Goal: Task Accomplishment & Management: Use online tool/utility

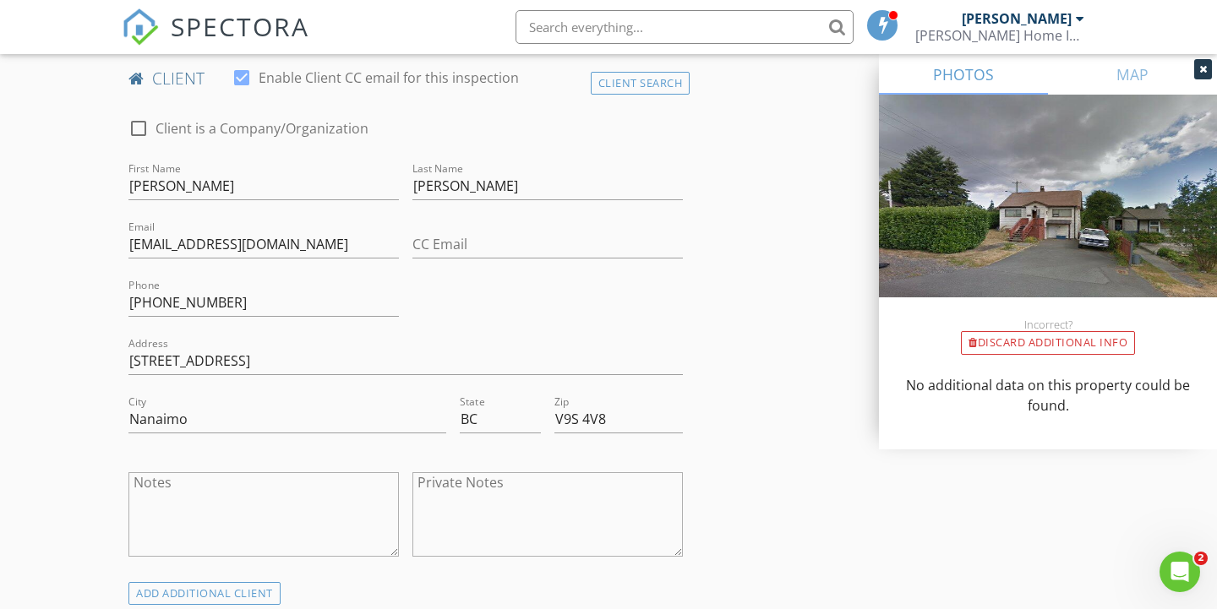
scroll to position [837, 0]
type input "[EMAIL_ADDRESS][DOMAIN_NAME]"
click at [1183, 571] on icon "Open Intercom Messenger" at bounding box center [1178, 570] width 28 height 28
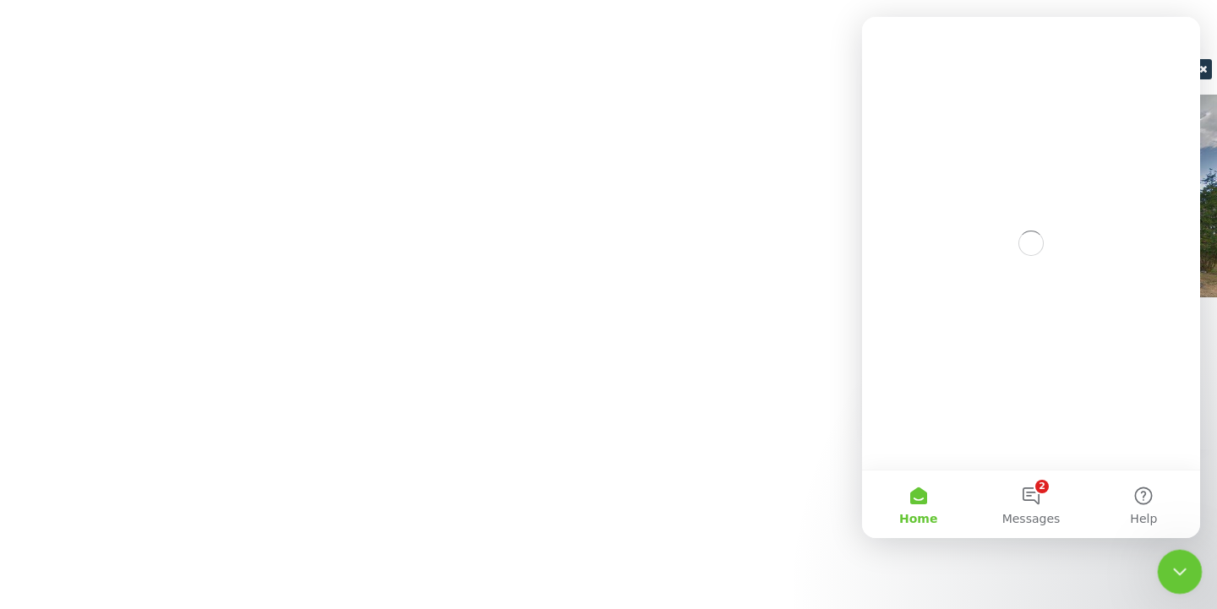
scroll to position [0, 0]
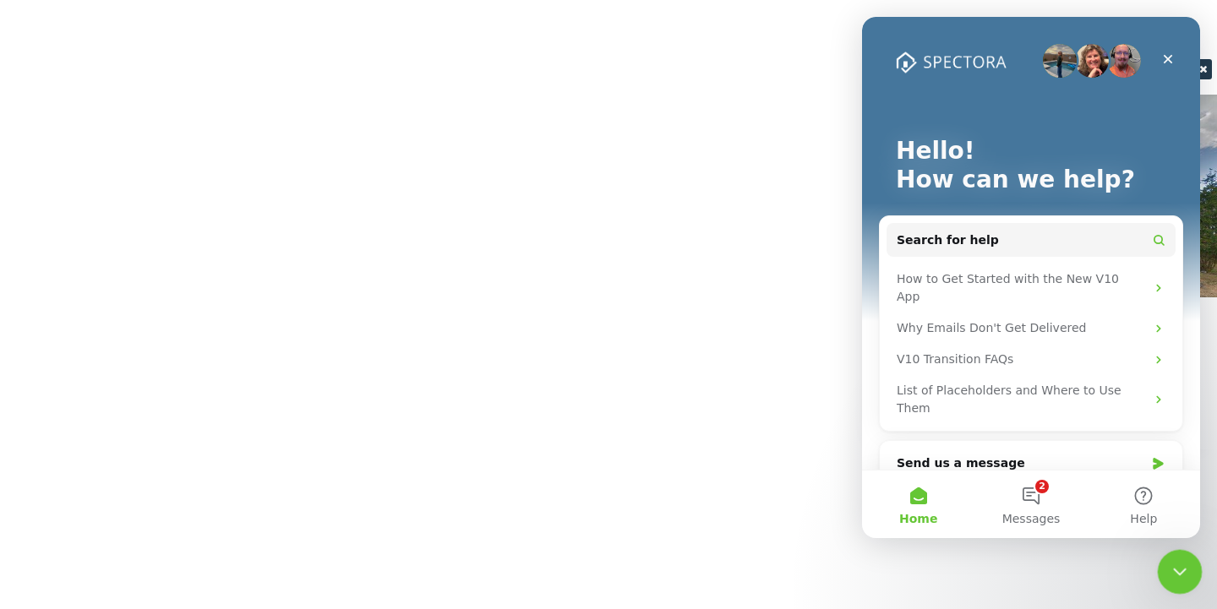
click at [1184, 583] on div "Close Intercom Messenger" at bounding box center [1177, 569] width 41 height 41
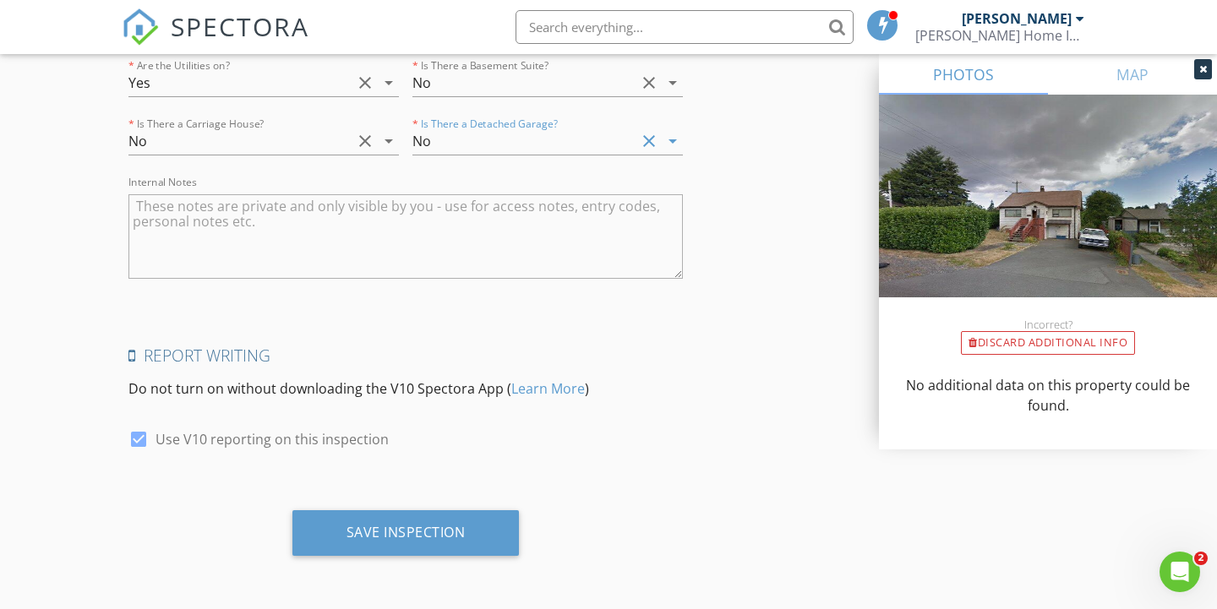
scroll to position [3727, 0]
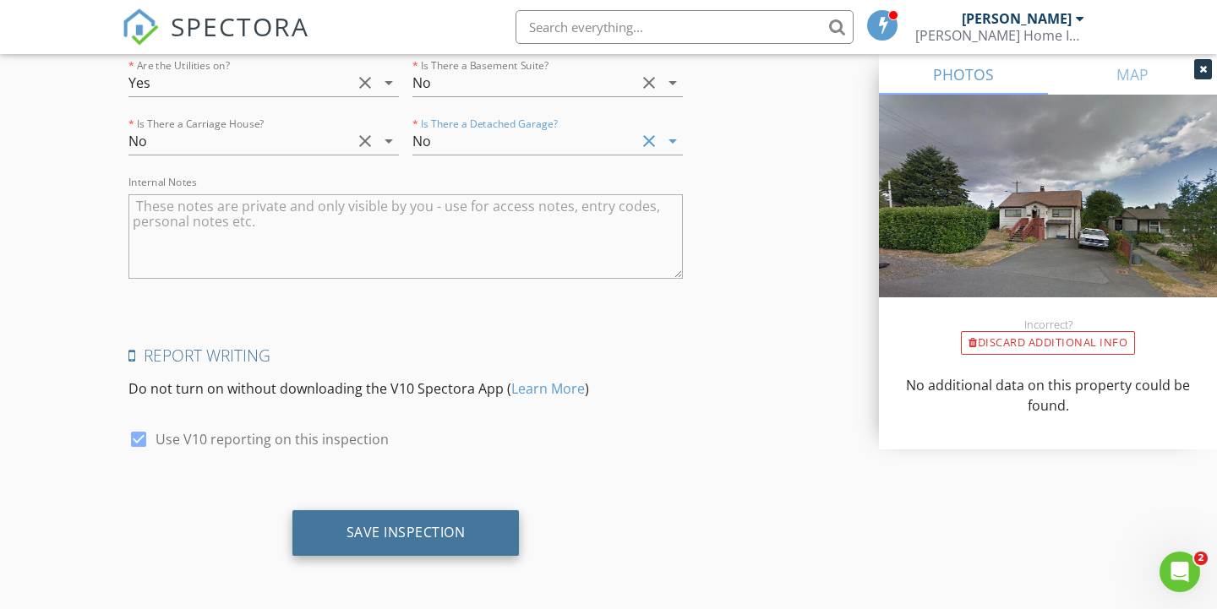
click at [391, 530] on div "Save Inspection" at bounding box center [406, 532] width 119 height 17
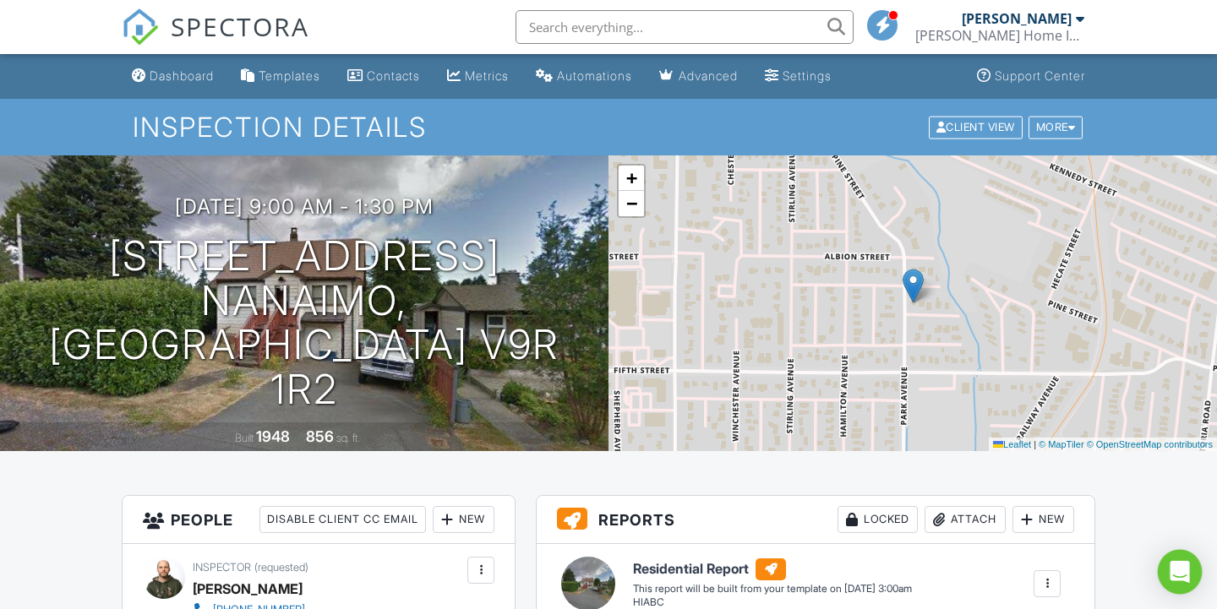
click at [1177, 582] on icon "Open Intercom Messenger" at bounding box center [1180, 572] width 22 height 22
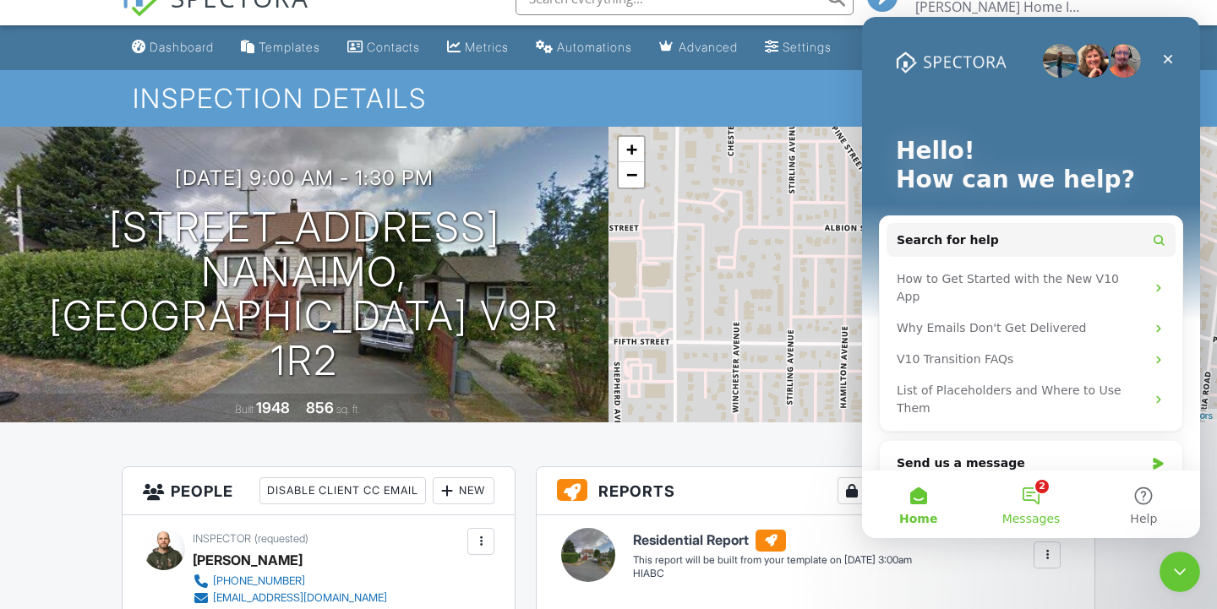
click at [1037, 509] on button "2 Messages" at bounding box center [1031, 505] width 112 height 68
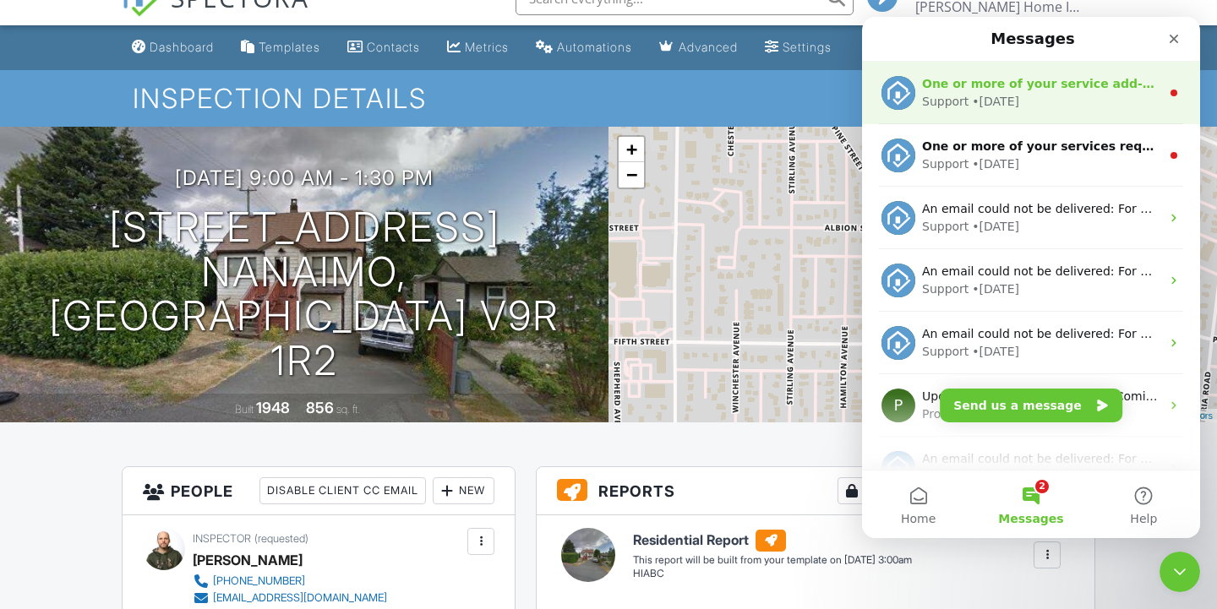
click at [1058, 91] on div "One or more of your service add-ons required a template (HIABC ), which was rec…" at bounding box center [1041, 84] width 238 height 18
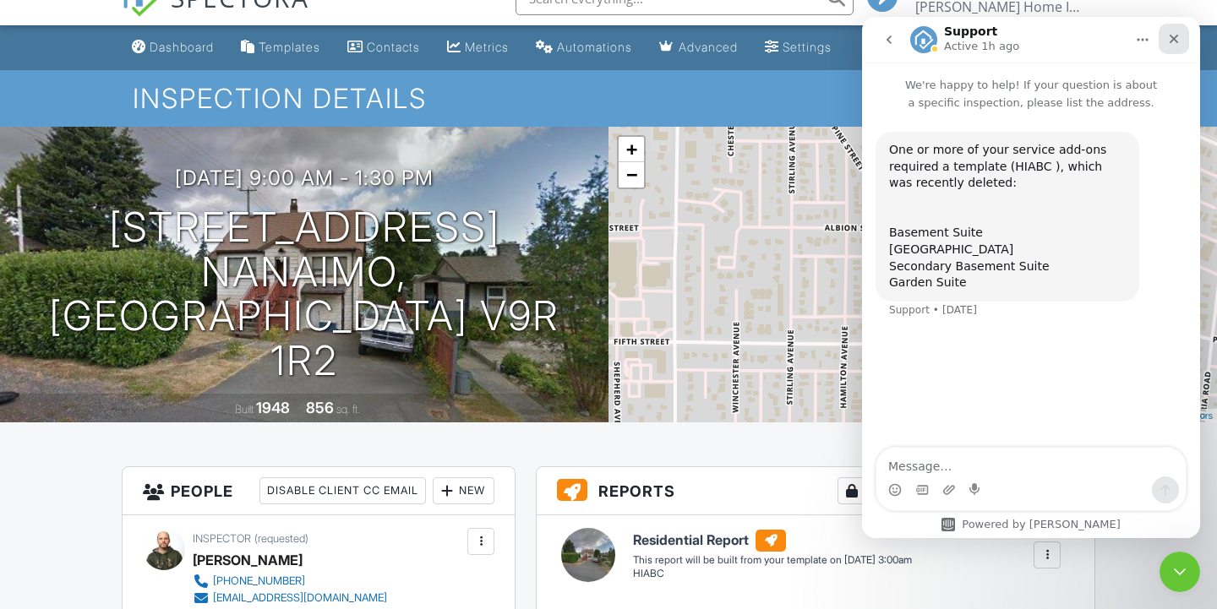
click at [1180, 47] on div "Close" at bounding box center [1174, 39] width 30 height 30
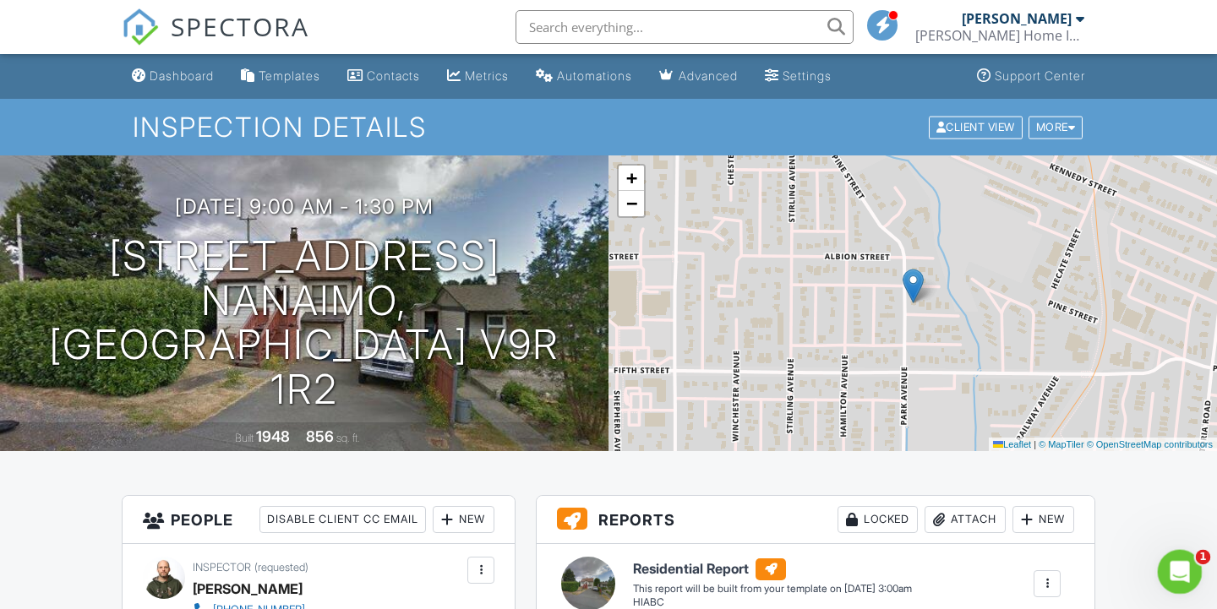
click at [1178, 578] on icon "Open Intercom Messenger" at bounding box center [1178, 570] width 28 height 28
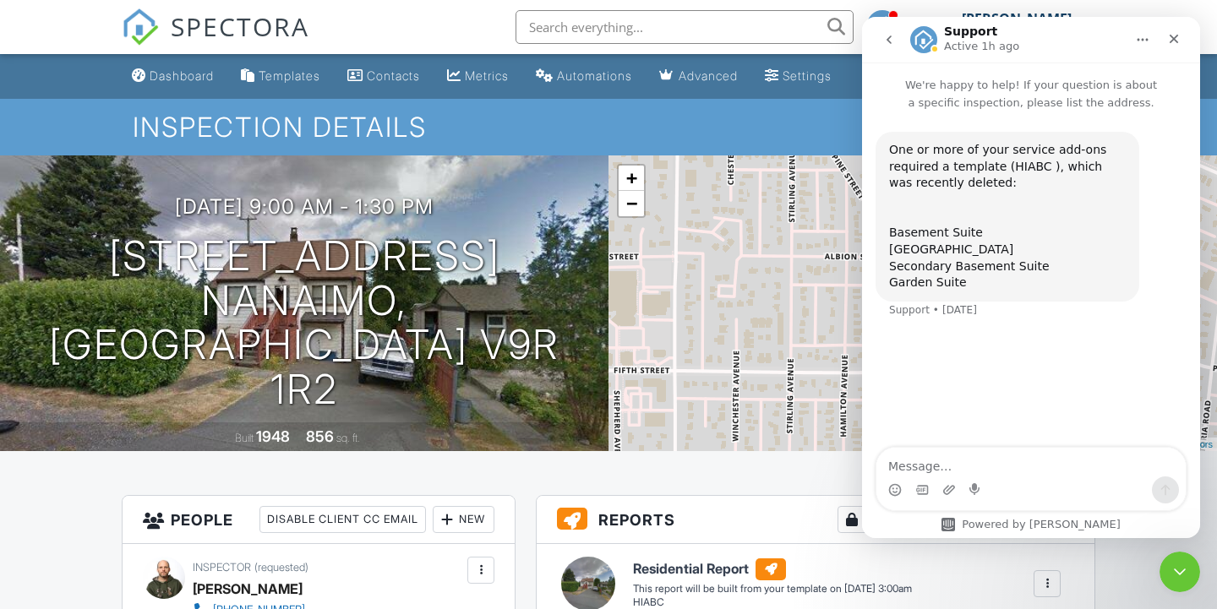
click at [888, 41] on icon "go back" at bounding box center [889, 40] width 5 height 8
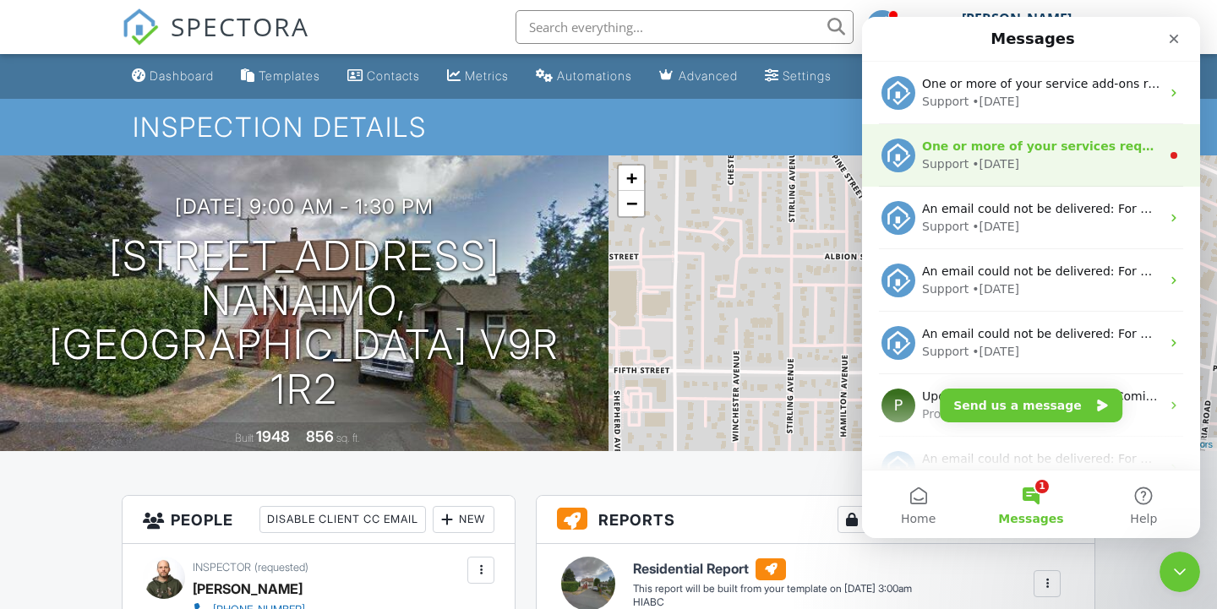
click at [997, 163] on div "• 2d ago" at bounding box center [995, 165] width 47 height 18
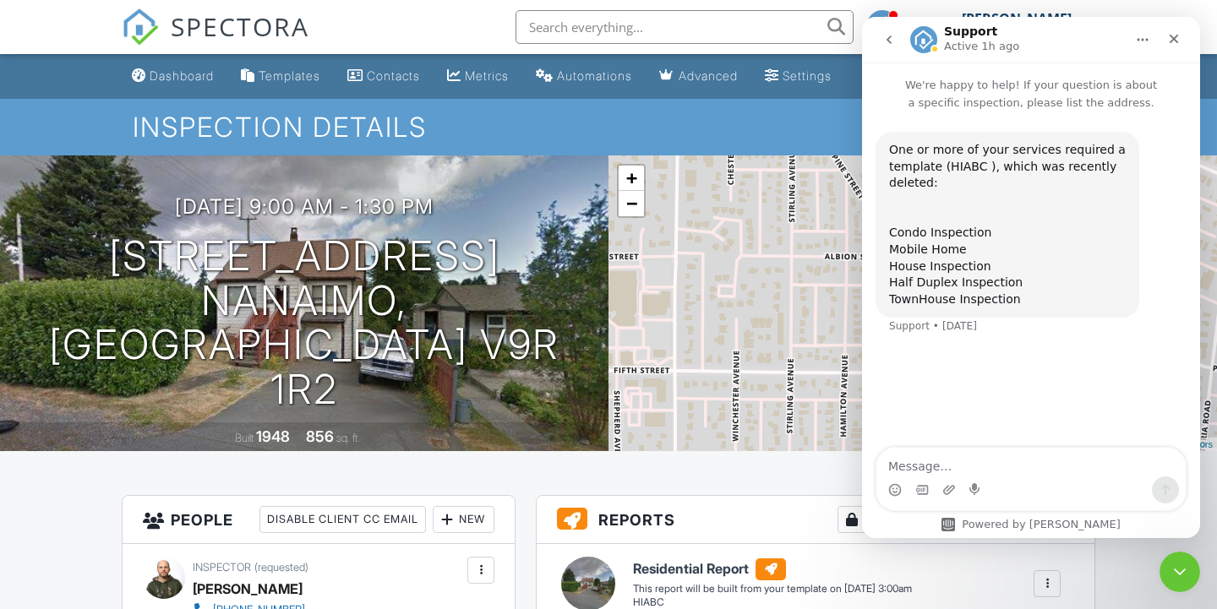
click at [890, 42] on icon "go back" at bounding box center [889, 40] width 5 height 8
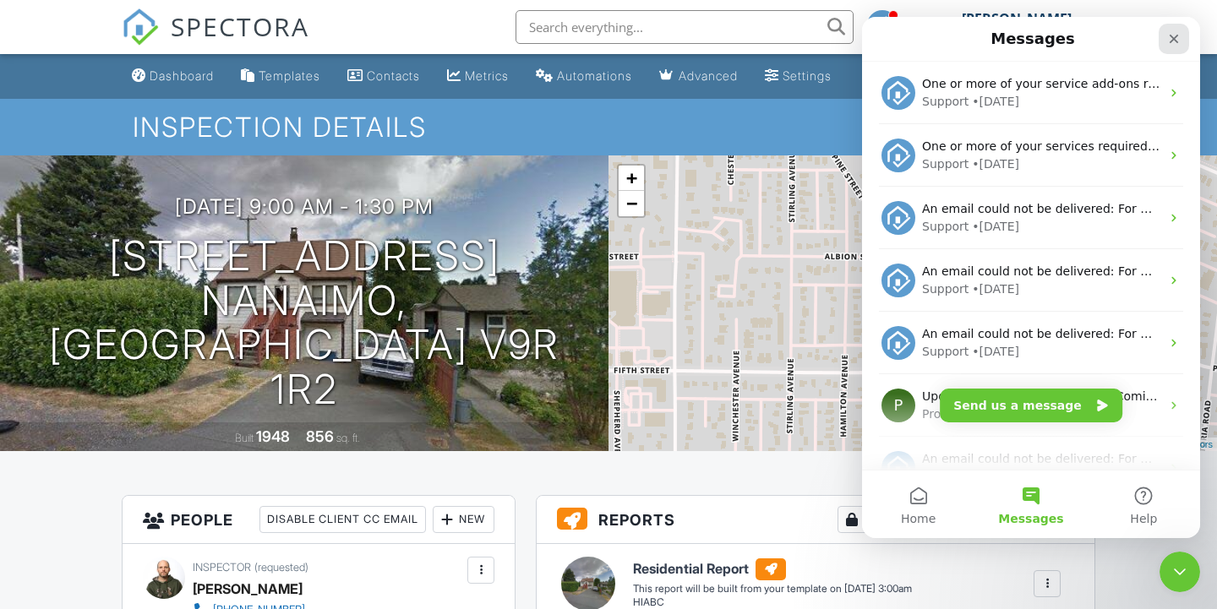
click at [1181, 41] on icon "Close" at bounding box center [1174, 39] width 14 height 14
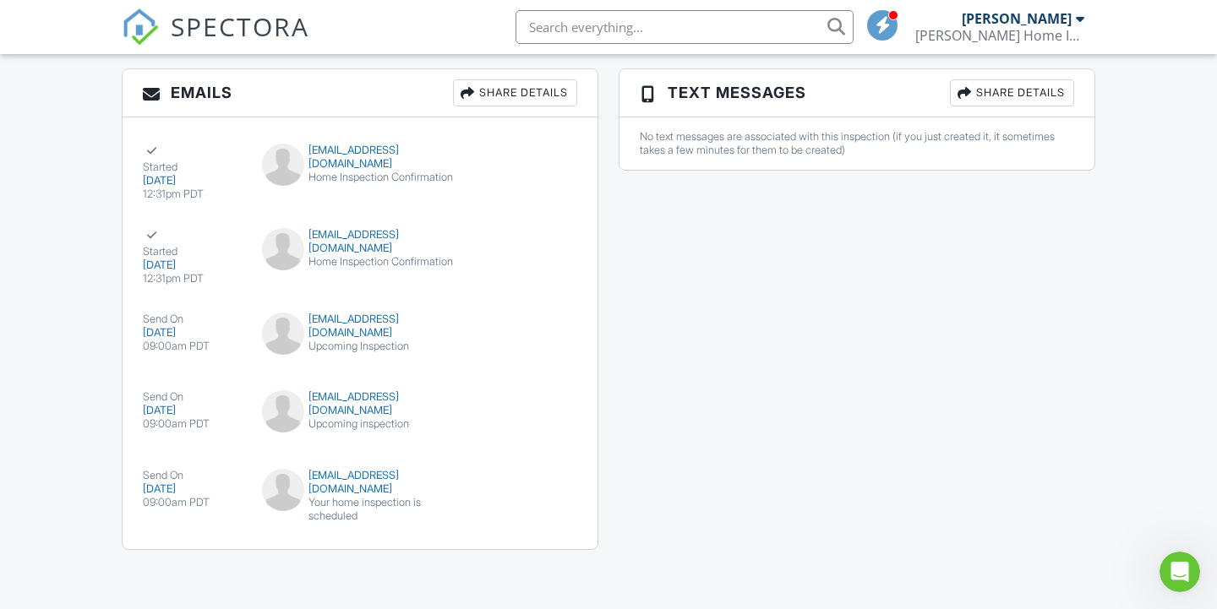
scroll to position [1970, 0]
